Goal: Task Accomplishment & Management: Manage account settings

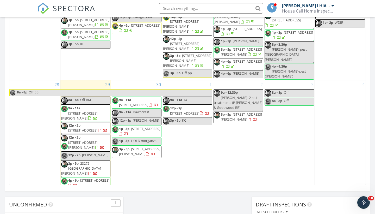
scroll to position [293, 0]
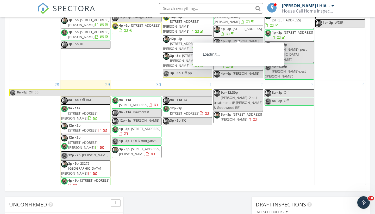
click at [298, 13] on div "House Call Home Inspection" at bounding box center [308, 10] width 52 height 5
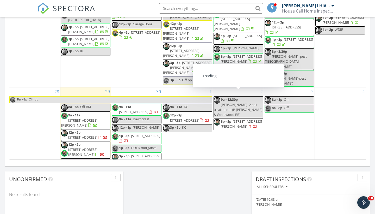
scroll to position [425, 0]
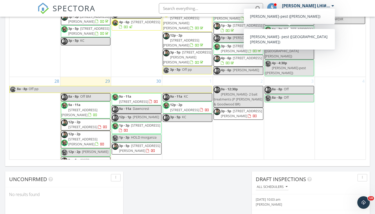
click at [304, 9] on div "House Call Home Inspection" at bounding box center [308, 10] width 52 height 5
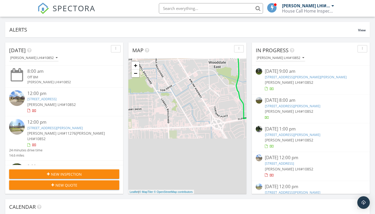
scroll to position [475, 376]
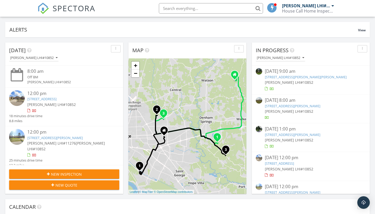
click at [299, 13] on div "House Call Home Inspection" at bounding box center [308, 10] width 52 height 5
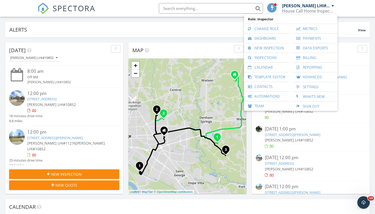
scroll to position [0, 0]
click at [297, 11] on div "House Call Home Inspection" at bounding box center [308, 10] width 52 height 5
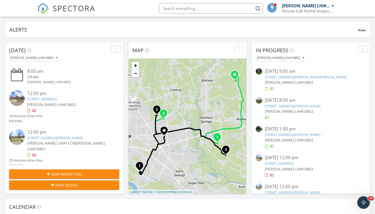
click at [297, 11] on div "House Call Home Inspection" at bounding box center [308, 10] width 52 height 5
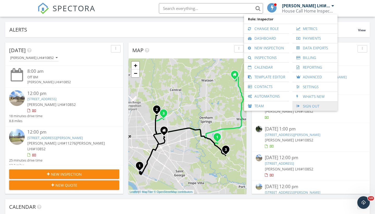
click at [307, 107] on link "Sign Out" at bounding box center [315, 105] width 40 height 9
